Goal: Entertainment & Leisure: Consume media (video, audio)

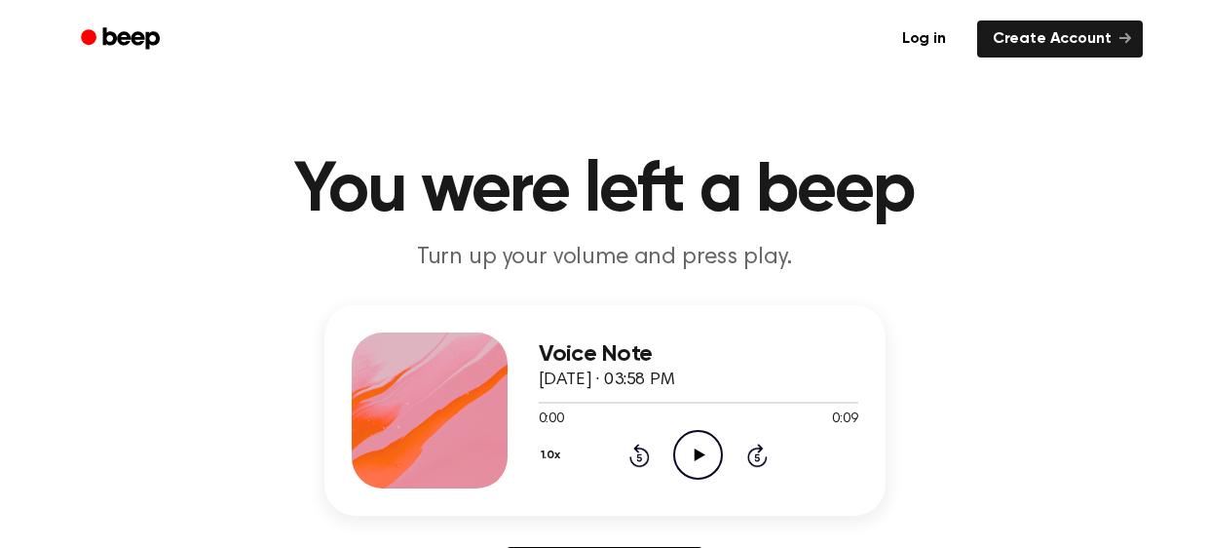
click at [697, 476] on icon "Play Audio" at bounding box center [698, 455] width 50 height 50
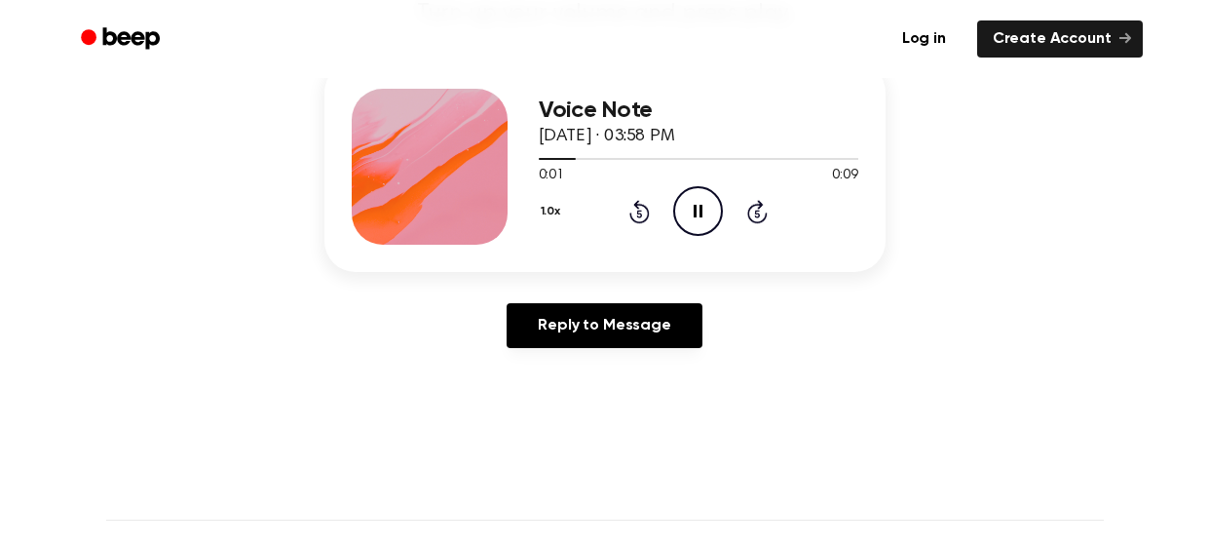
scroll to position [251, 0]
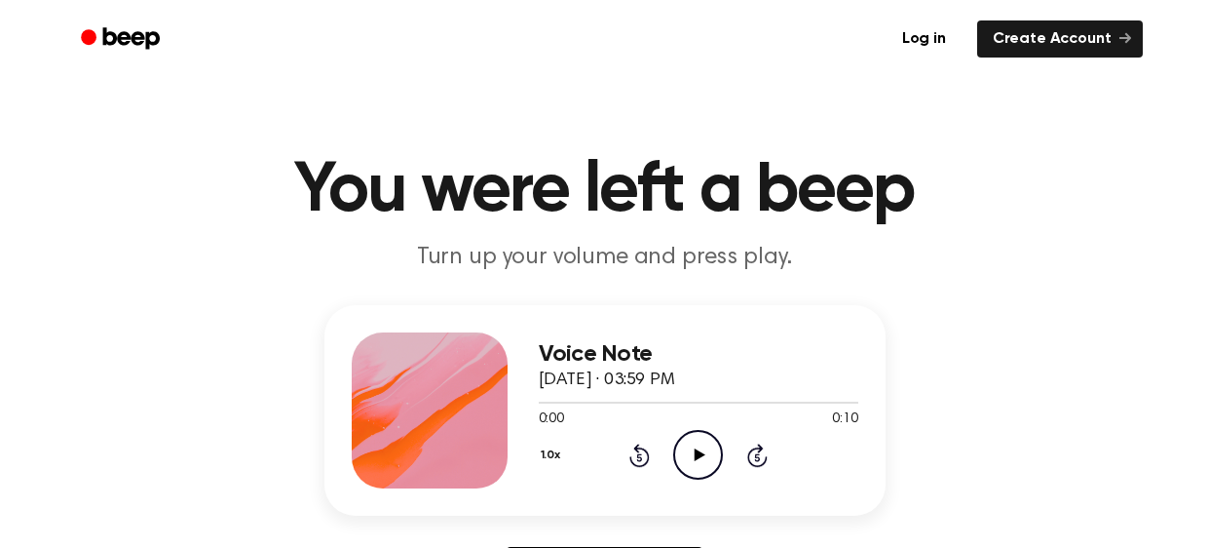
click at [716, 450] on icon "Play Audio" at bounding box center [698, 455] width 50 height 50
click at [696, 458] on icon at bounding box center [700, 454] width 11 height 13
click at [696, 458] on icon at bounding box center [698, 454] width 9 height 13
click at [700, 464] on icon "Play Audio" at bounding box center [698, 455] width 50 height 50
click at [689, 469] on icon "Play Audio" at bounding box center [698, 455] width 50 height 50
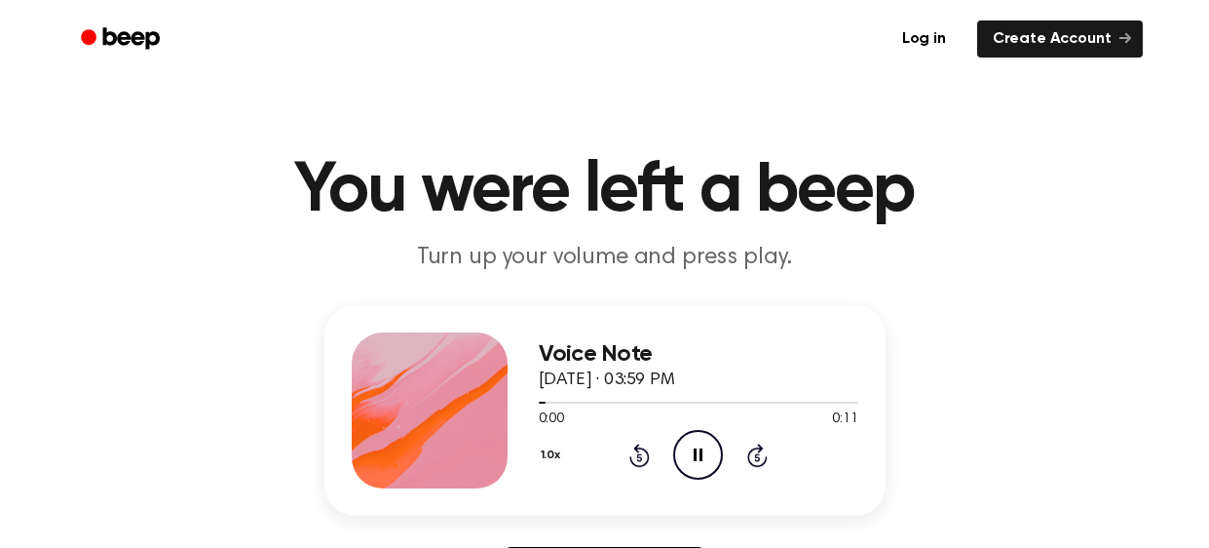
click at [803, 217] on h1 "You were left a beep" at bounding box center [605, 191] width 998 height 70
click at [716, 466] on icon "Play Audio" at bounding box center [698, 455] width 50 height 50
click at [681, 468] on icon "Play Audio" at bounding box center [698, 455] width 50 height 50
